Goal: Obtain resource: Download file/media

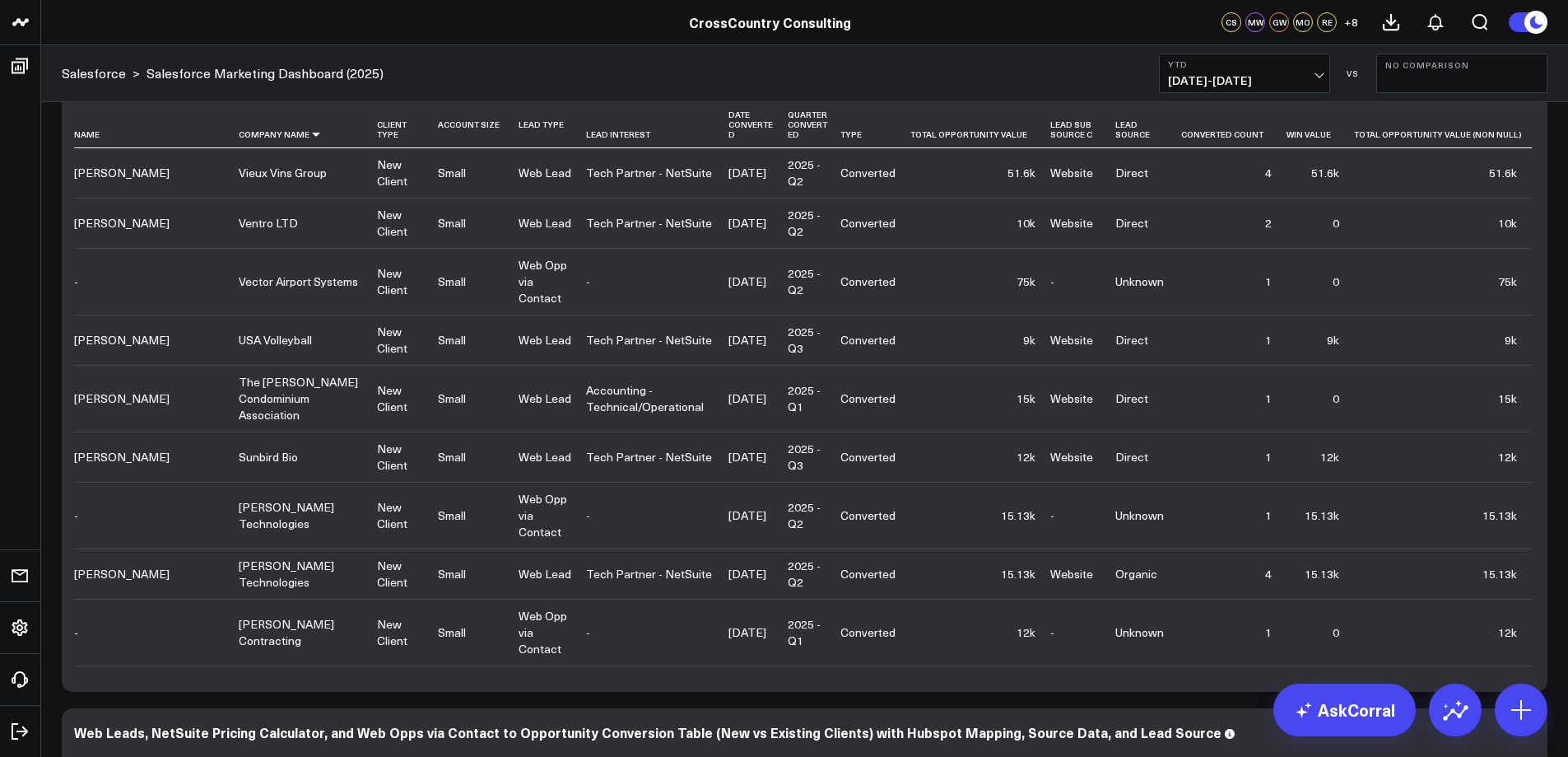
scroll to position [776, 0]
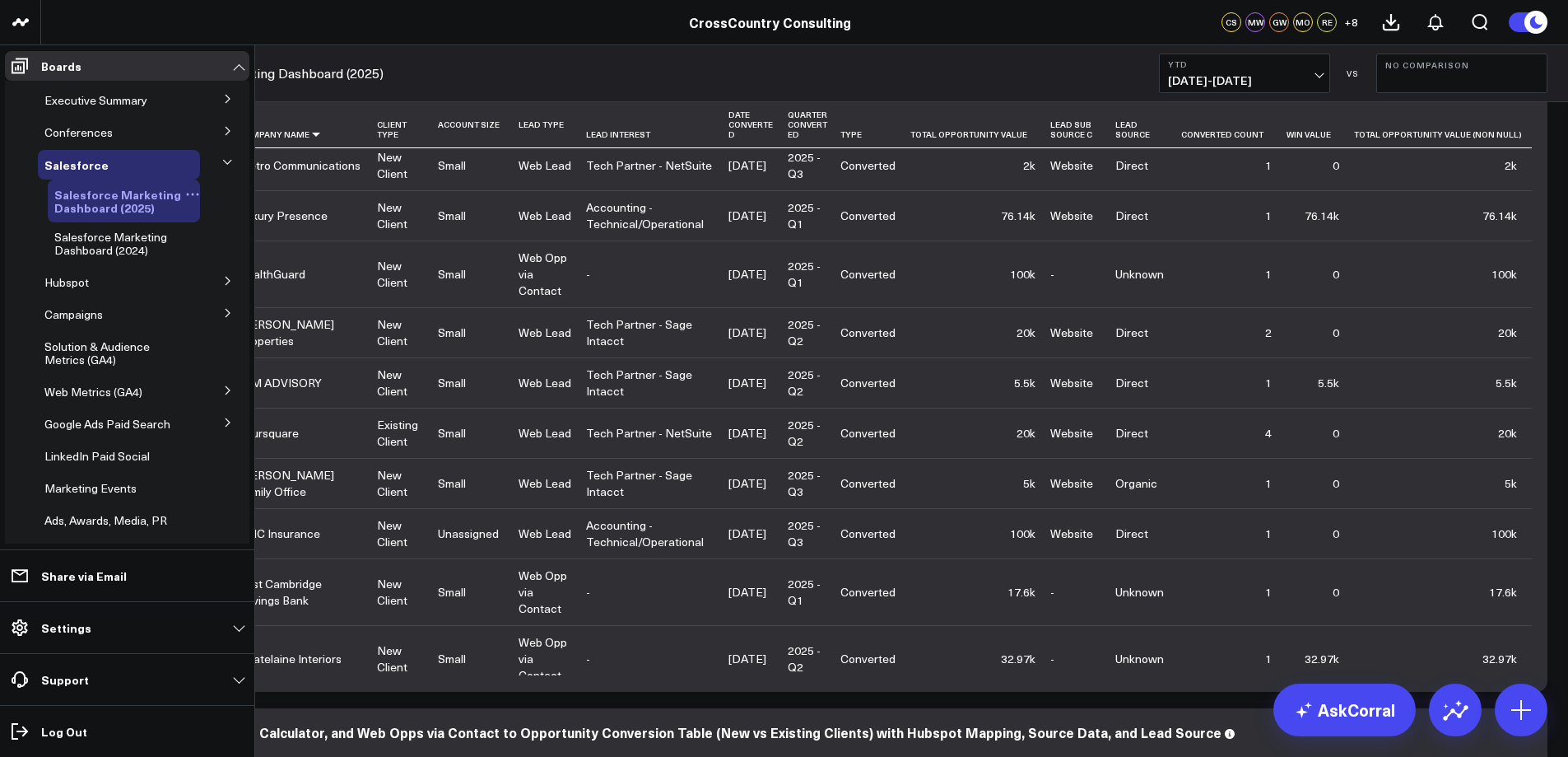
click at [112, 202] on span "Salesforce Marketing Dashboard (2025)" at bounding box center [118, 201] width 127 height 30
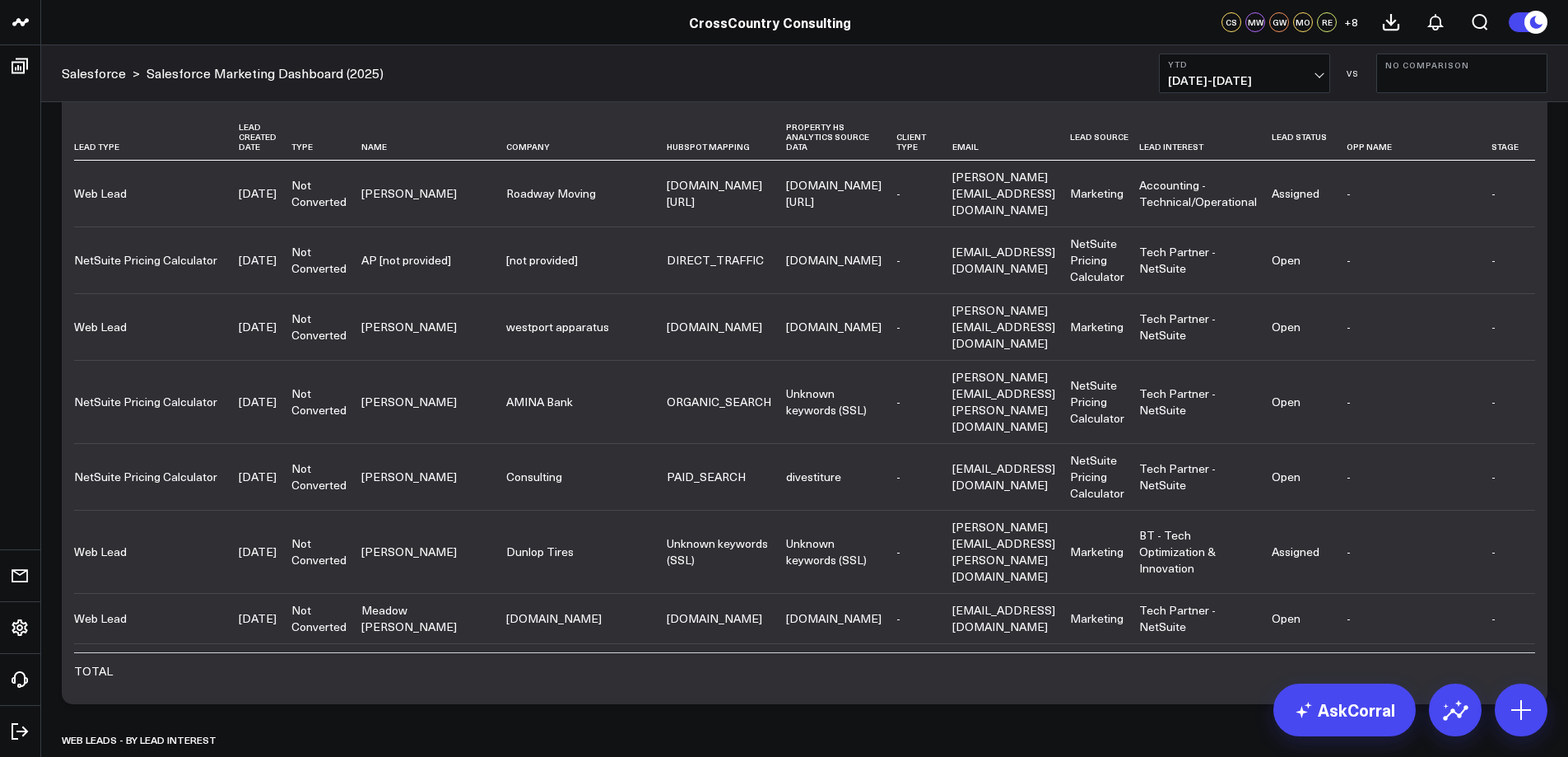
scroll to position [5705, 0]
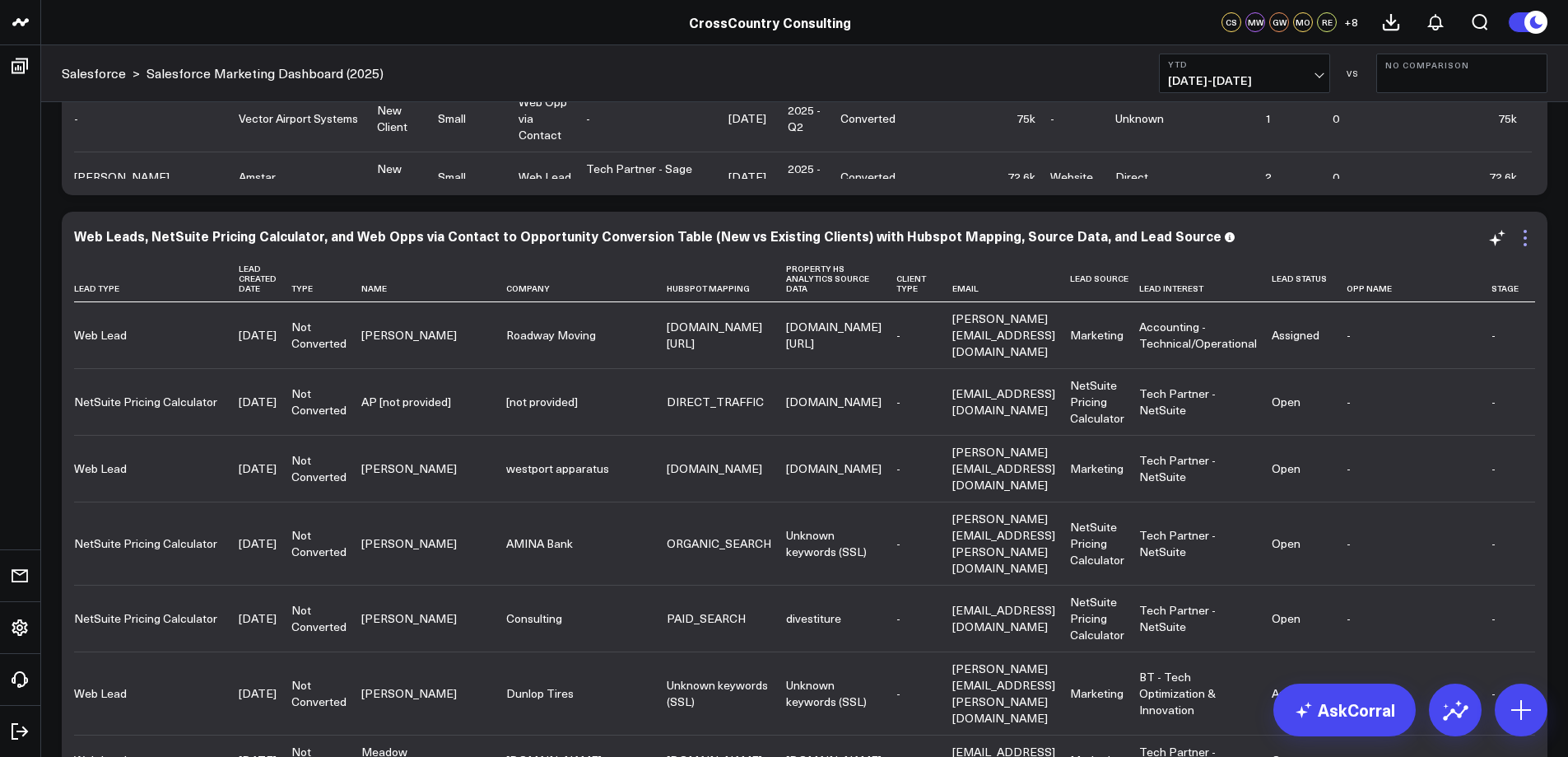
click at [1524, 241] on icon at bounding box center [1525, 238] width 20 height 20
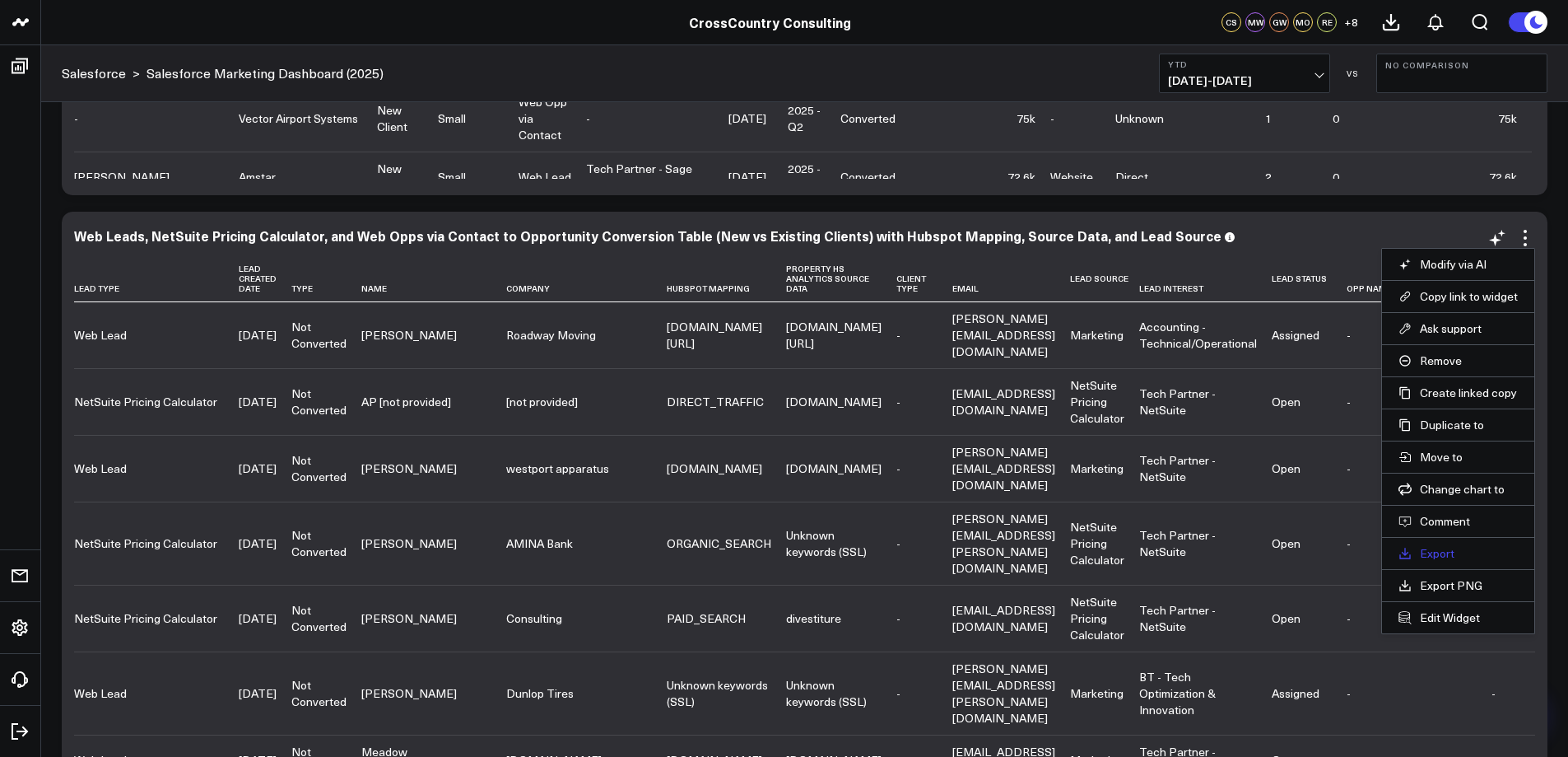
click at [1435, 555] on link "Export" at bounding box center [1458, 553] width 119 height 15
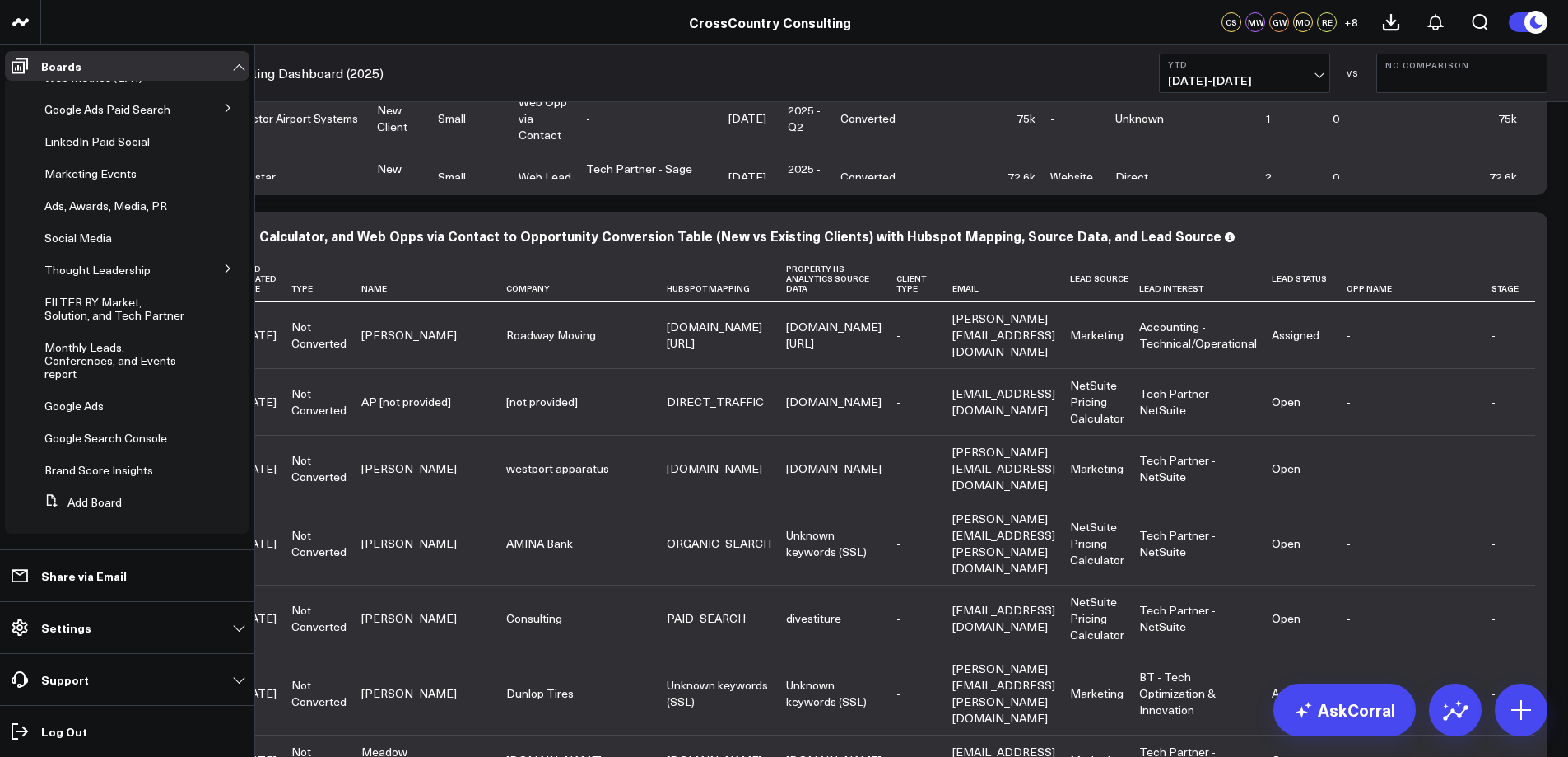
scroll to position [341, 0]
click at [99, 471] on span "Brand Score Insights" at bounding box center [99, 470] width 109 height 16
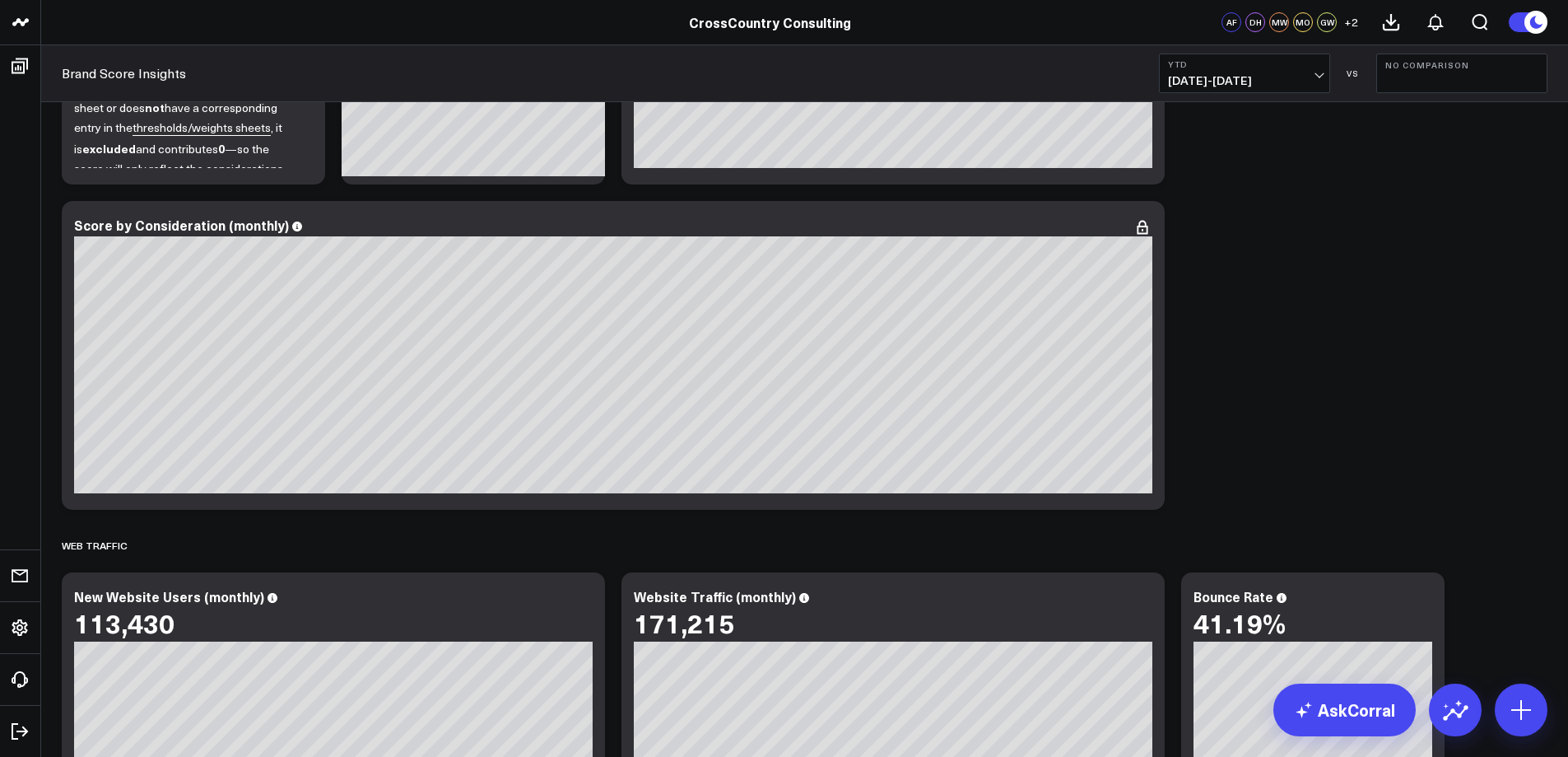
scroll to position [274, 0]
